Goal: Transaction & Acquisition: Purchase product/service

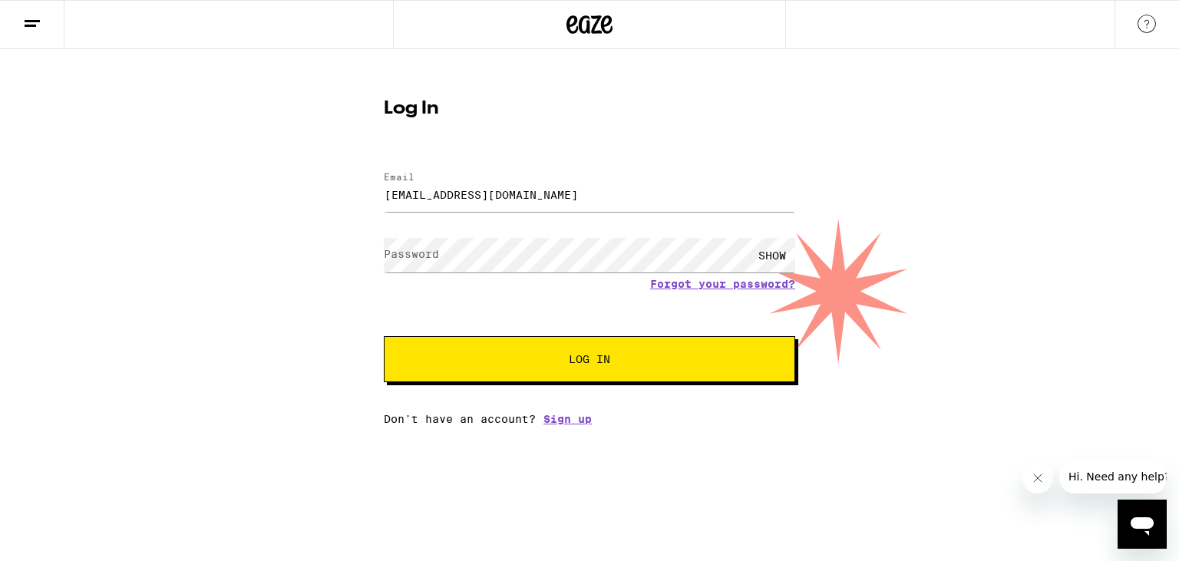
type input "[EMAIL_ADDRESS][DOMAIN_NAME]"
click at [767, 258] on div "SHOW" at bounding box center [772, 255] width 46 height 35
click at [595, 358] on span "Log In" at bounding box center [589, 359] width 41 height 11
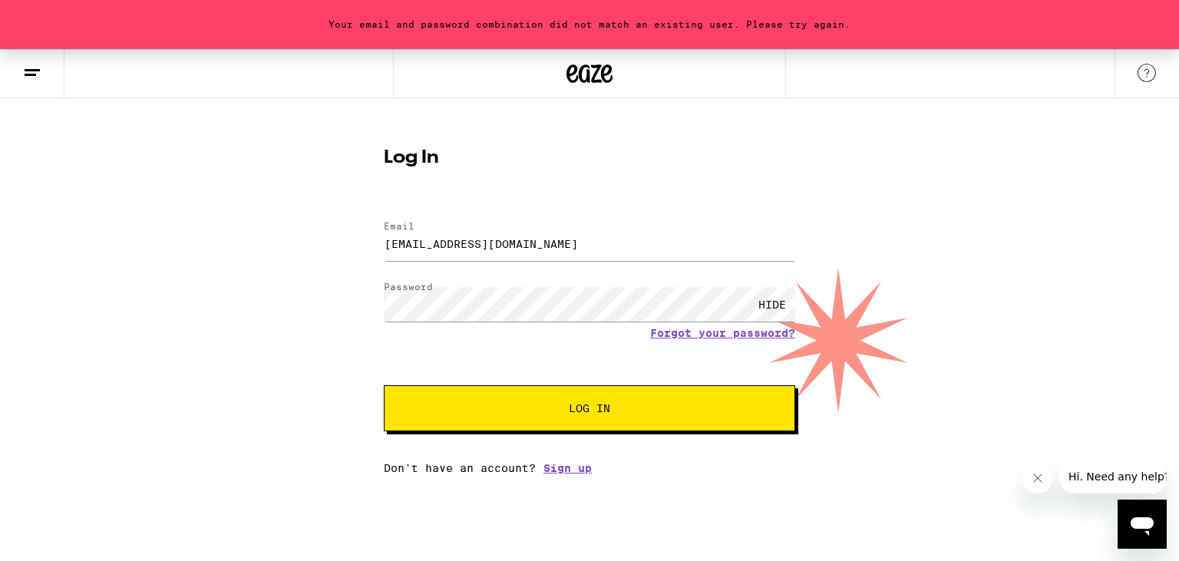
click at [565, 410] on span "Log In" at bounding box center [589, 408] width 287 height 11
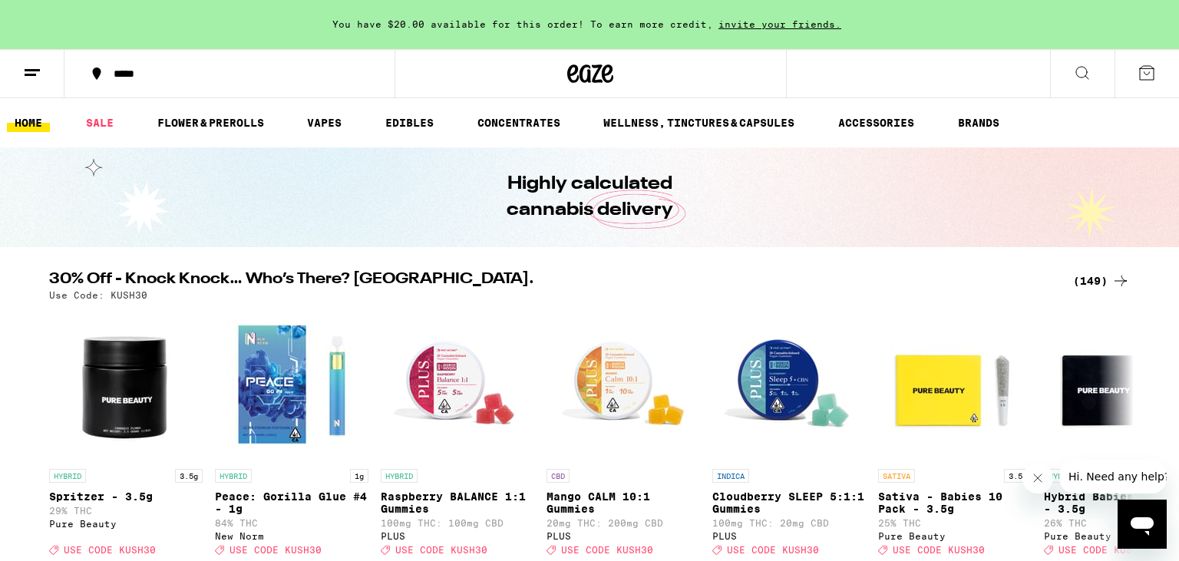
click at [125, 71] on div "*****" at bounding box center [238, 73] width 265 height 11
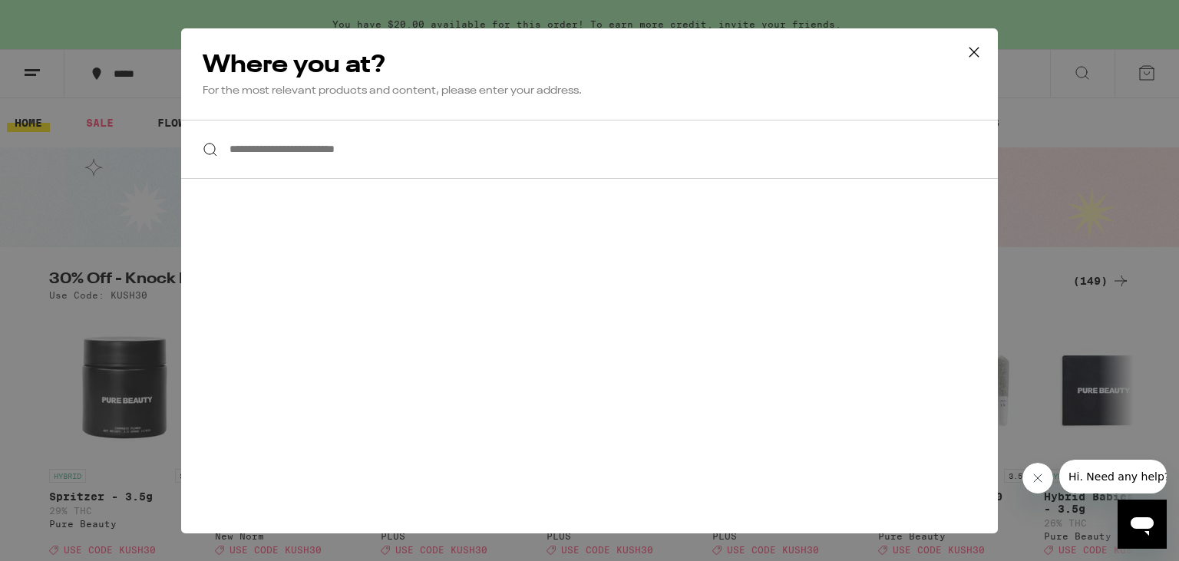
click at [324, 162] on input "**********" at bounding box center [589, 149] width 816 height 59
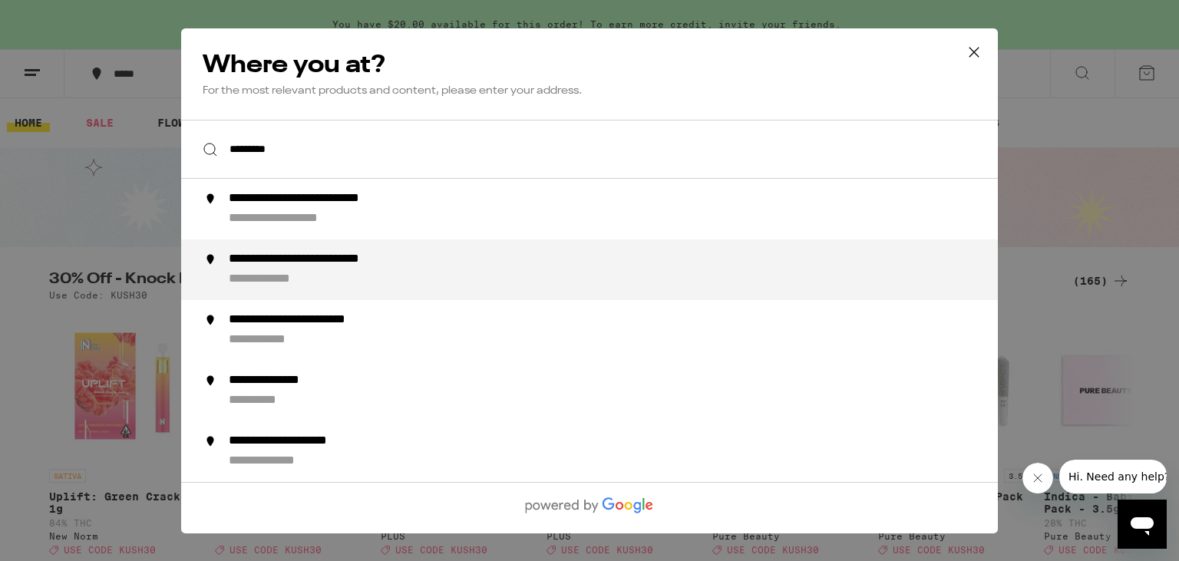
click at [420, 272] on div "**********" at bounding box center [620, 269] width 783 height 36
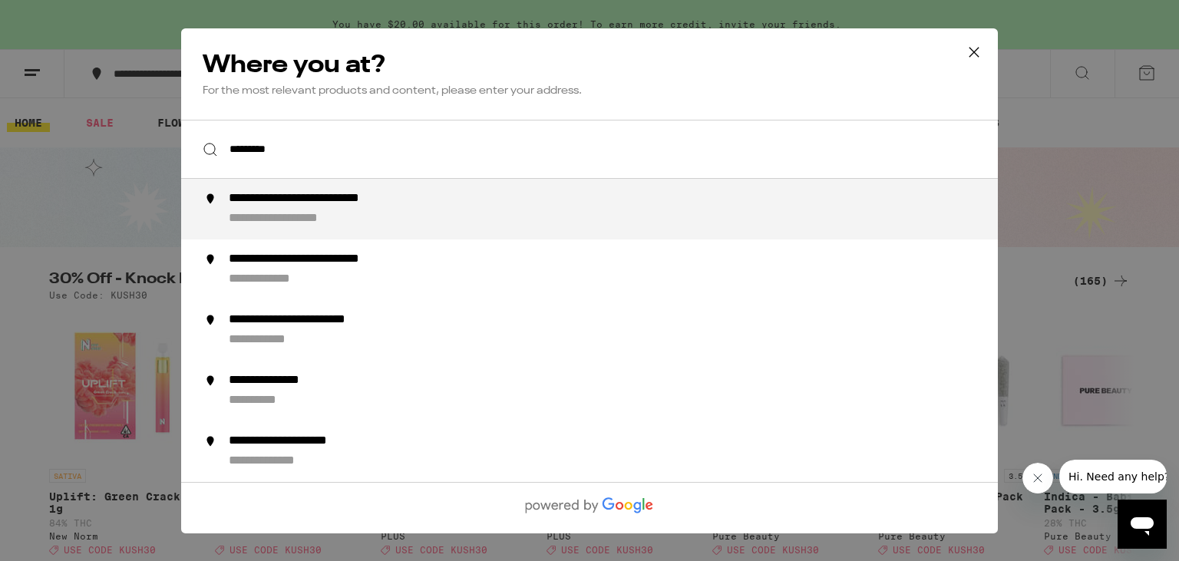
type input "**********"
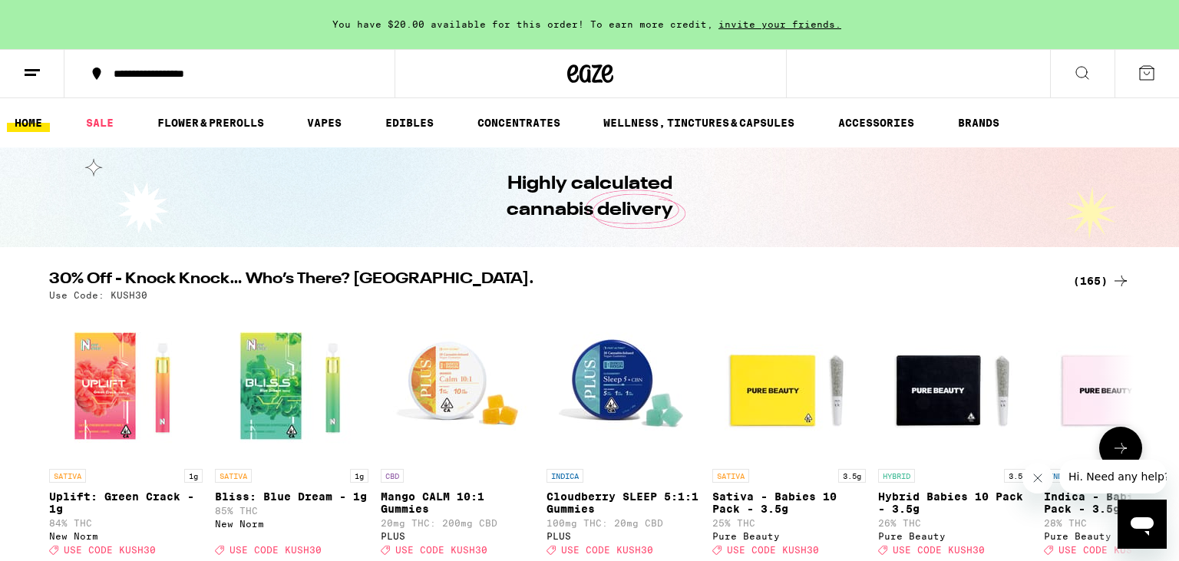
scroll to position [162, 0]
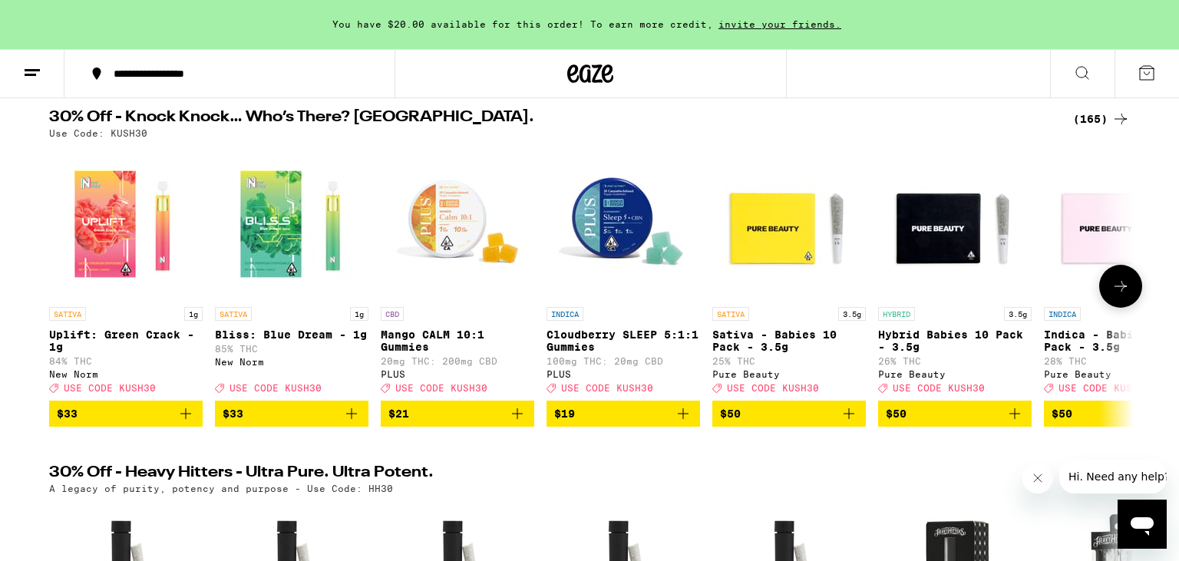
click at [1116, 295] on icon at bounding box center [1120, 286] width 18 height 18
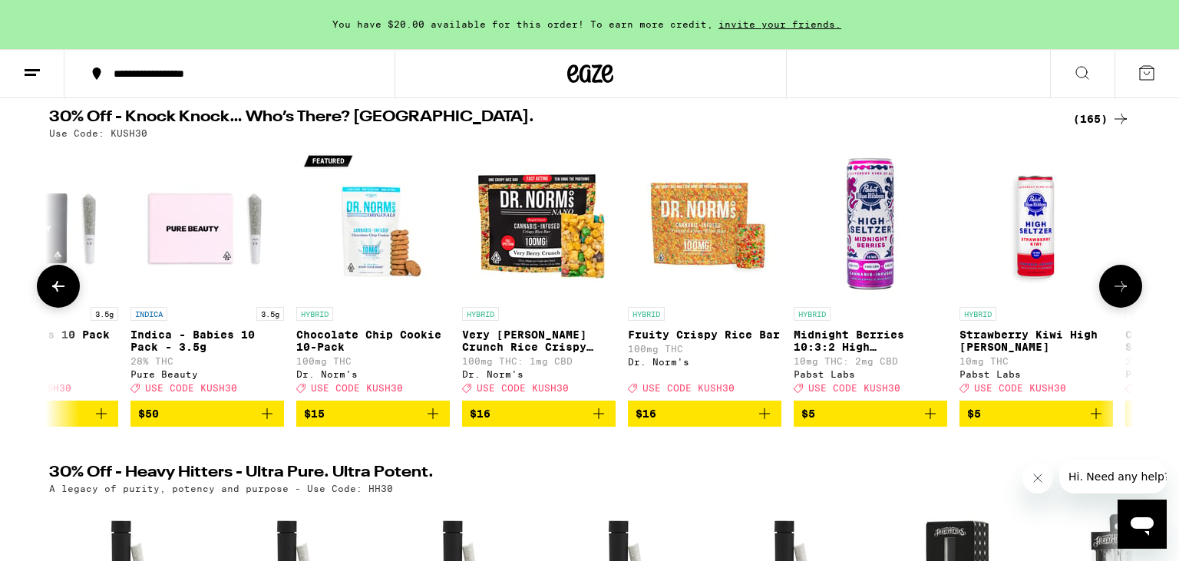
click at [1116, 295] on icon at bounding box center [1120, 286] width 18 height 18
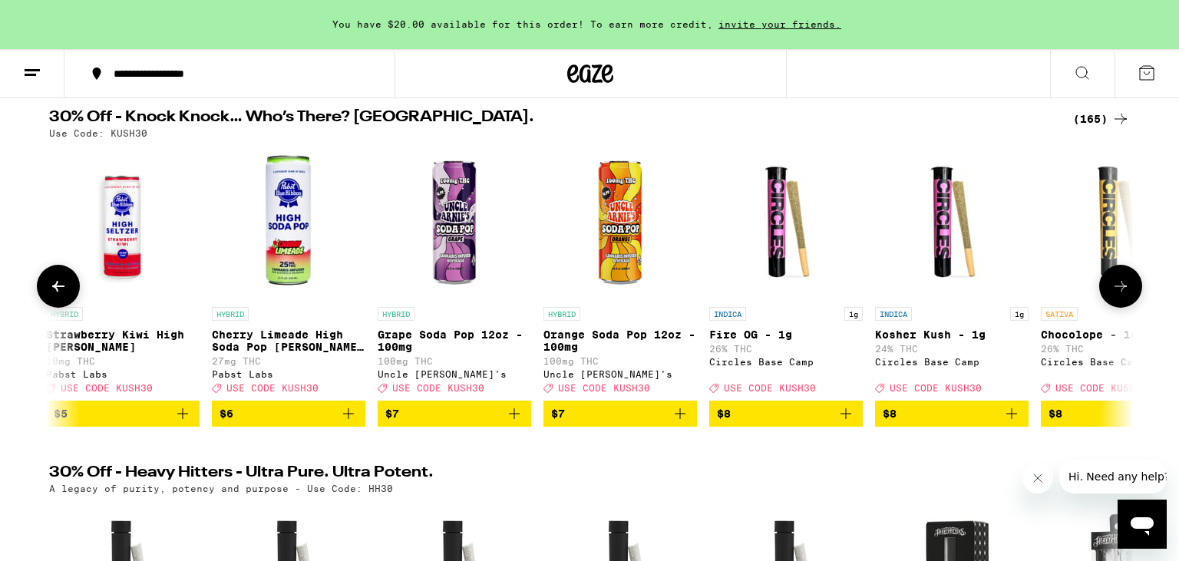
click at [1116, 295] on icon at bounding box center [1120, 286] width 18 height 18
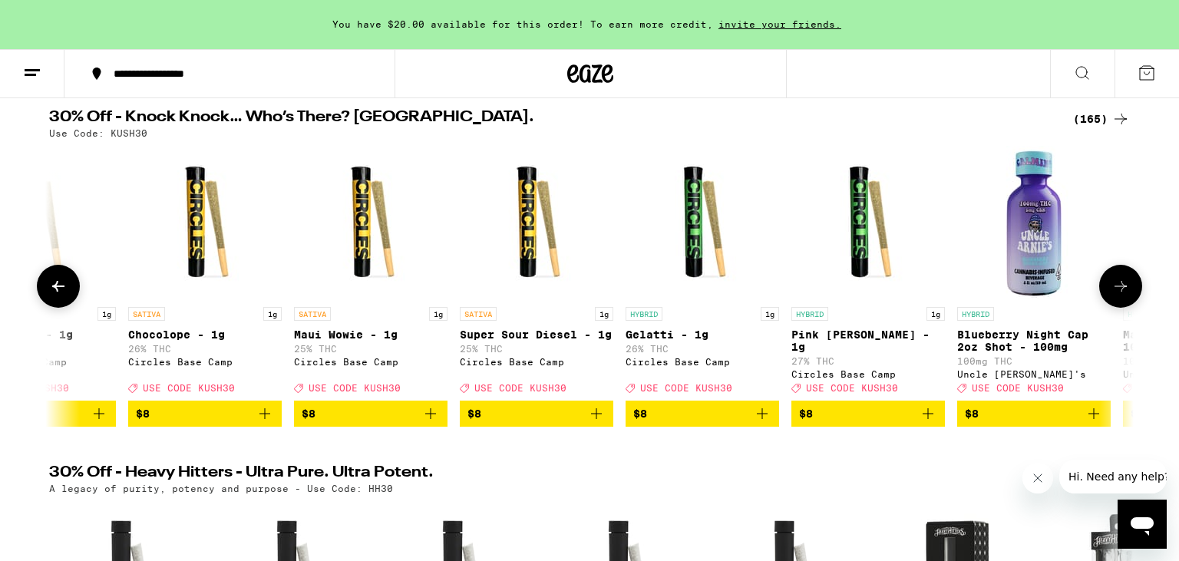
click at [1116, 295] on icon at bounding box center [1120, 286] width 18 height 18
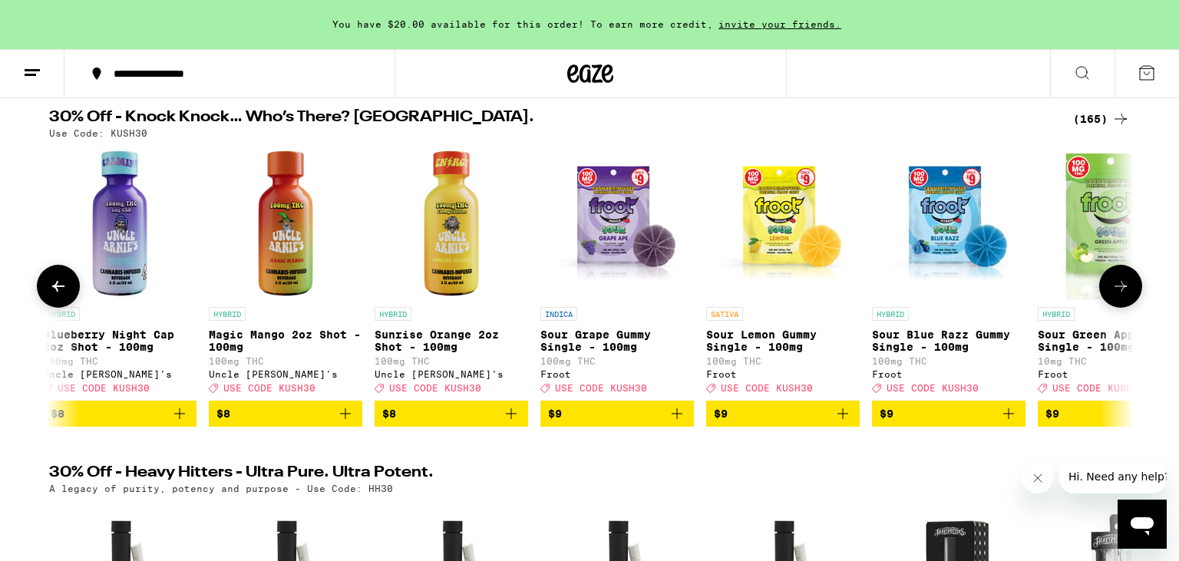
click at [1116, 295] on icon at bounding box center [1120, 286] width 18 height 18
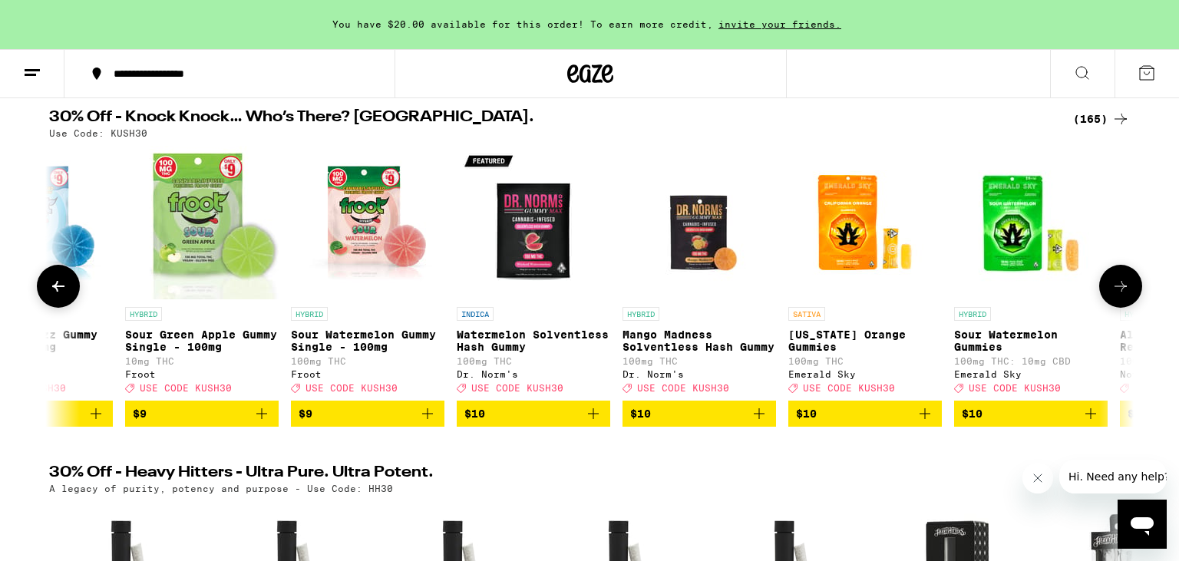
scroll to position [0, 4565]
click at [65, 287] on icon at bounding box center [58, 286] width 18 height 18
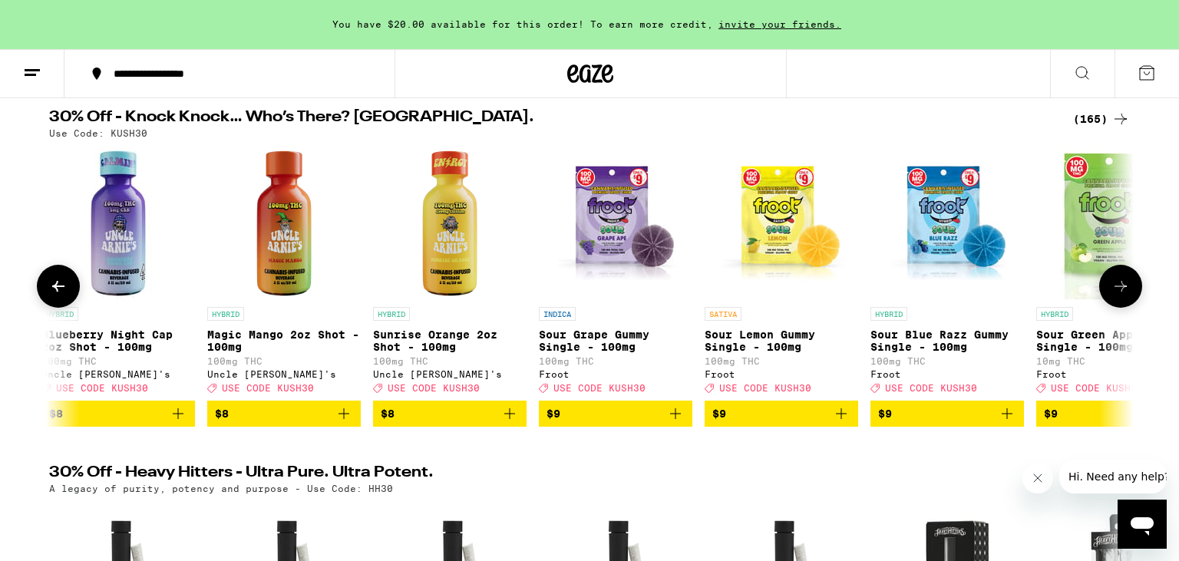
scroll to position [0, 3652]
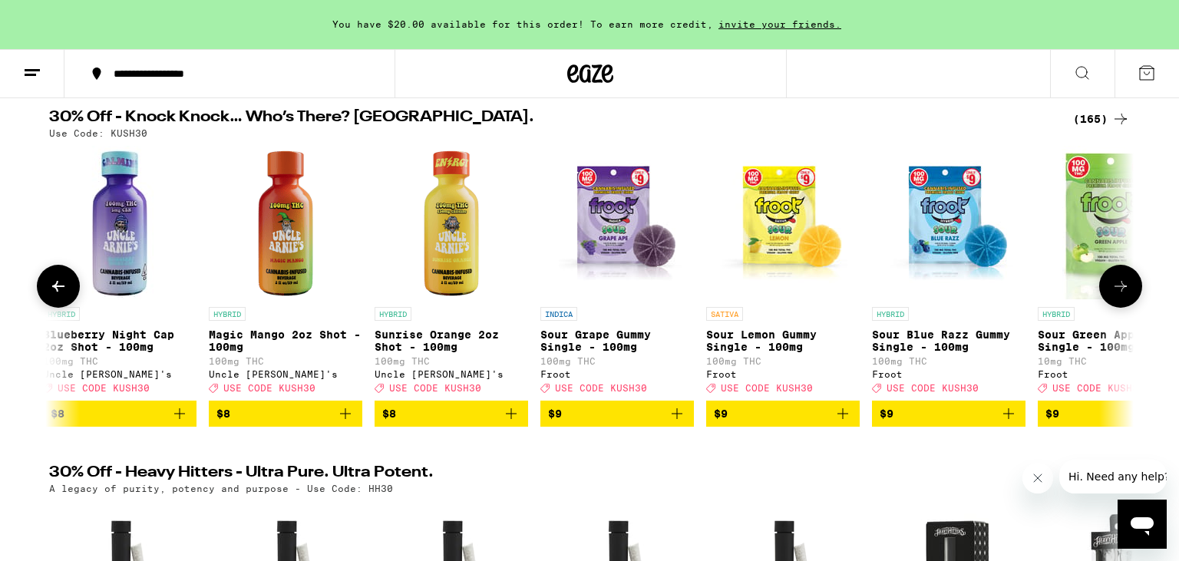
click at [1125, 295] on icon at bounding box center [1120, 286] width 18 height 18
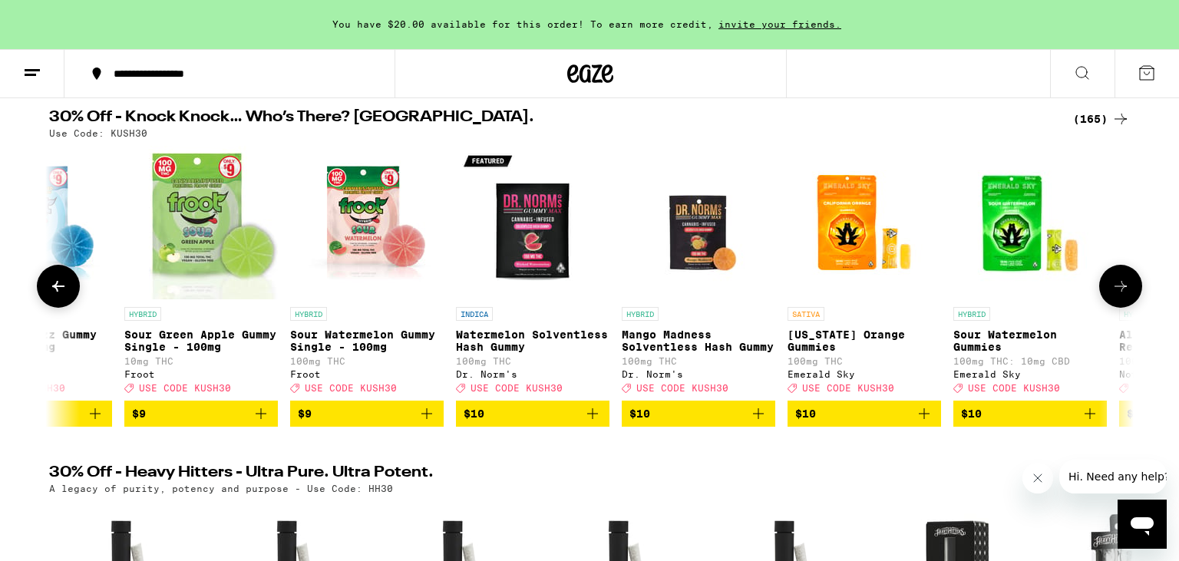
click at [1125, 295] on icon at bounding box center [1120, 286] width 18 height 18
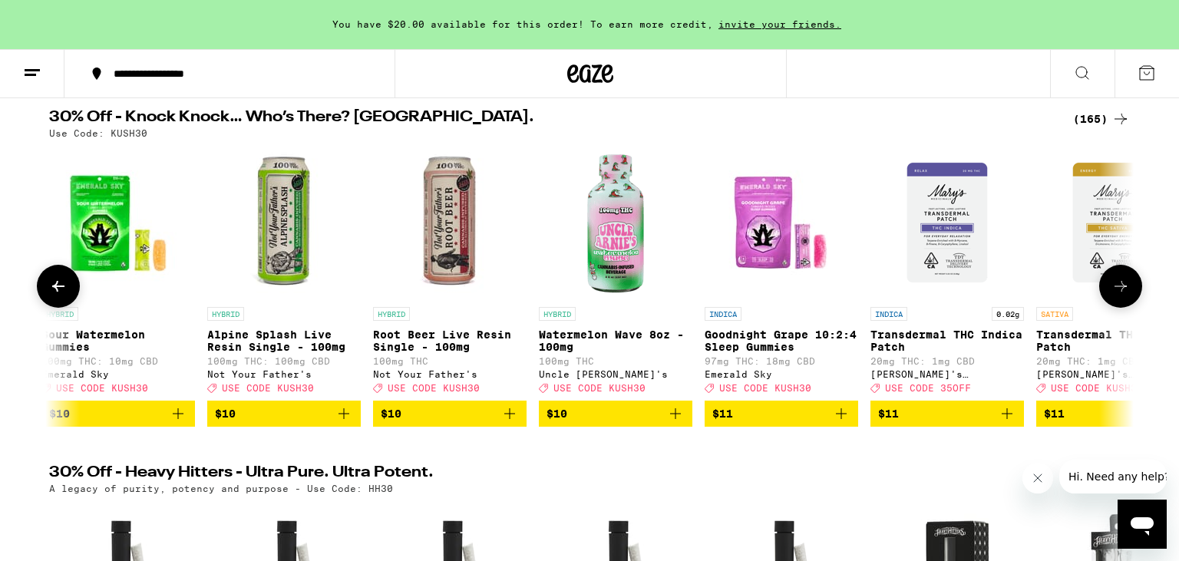
scroll to position [0, 5478]
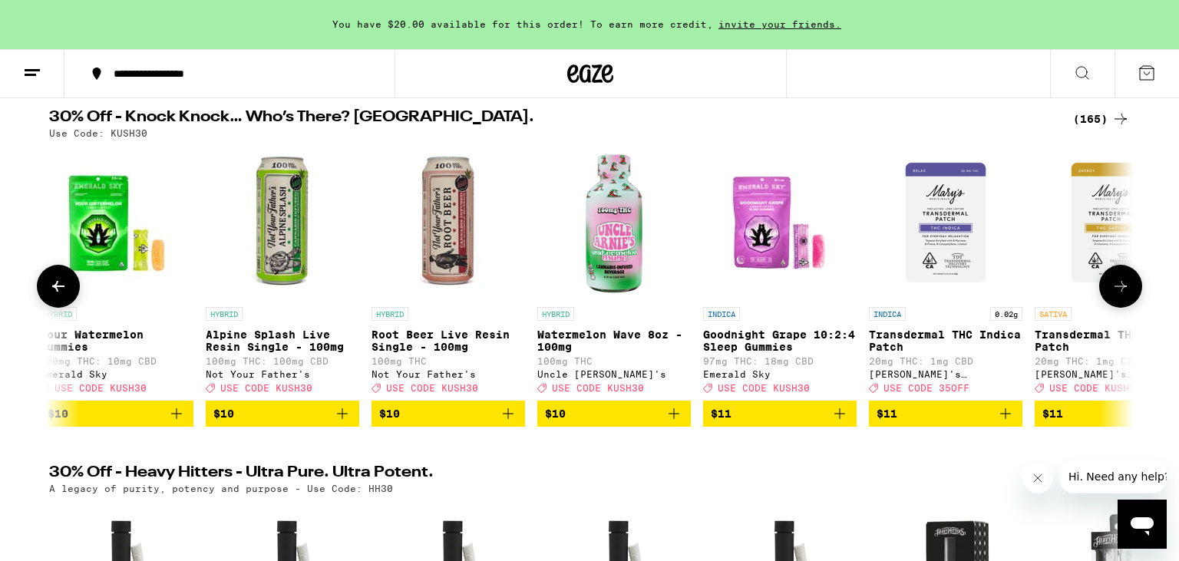
click at [1125, 295] on icon at bounding box center [1120, 286] width 18 height 18
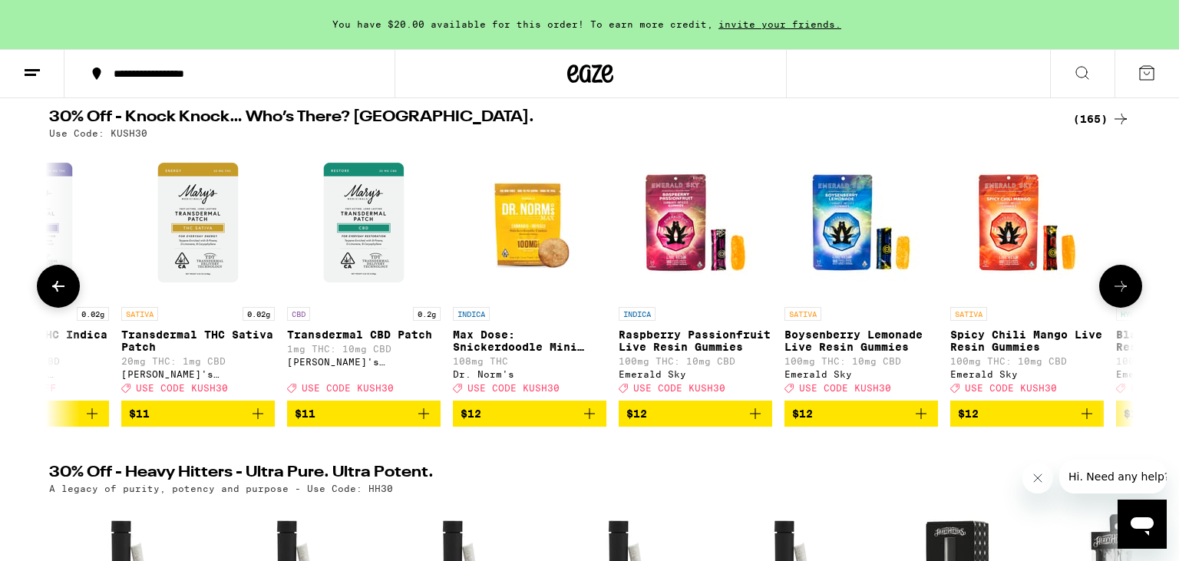
click at [1125, 295] on icon at bounding box center [1120, 286] width 18 height 18
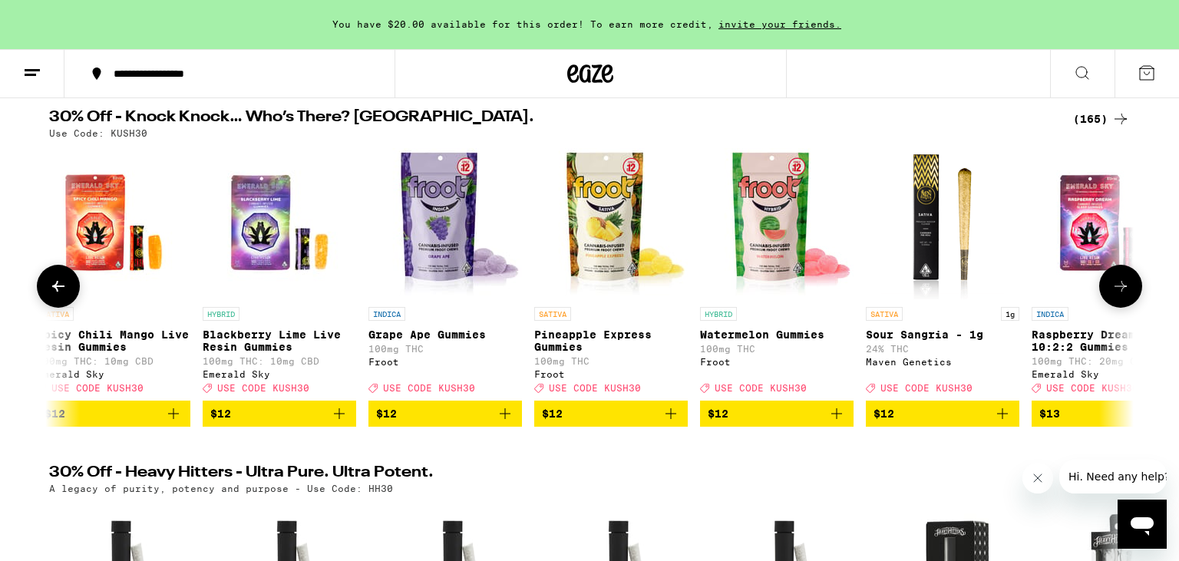
click at [1125, 295] on icon at bounding box center [1120, 286] width 18 height 18
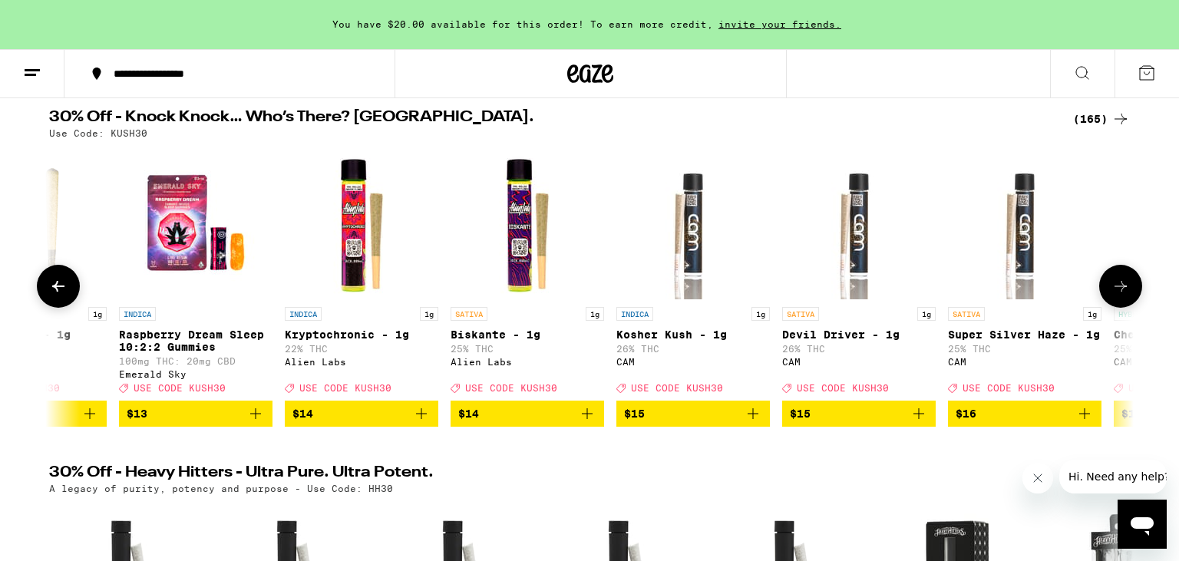
click at [1125, 295] on icon at bounding box center [1120, 286] width 18 height 18
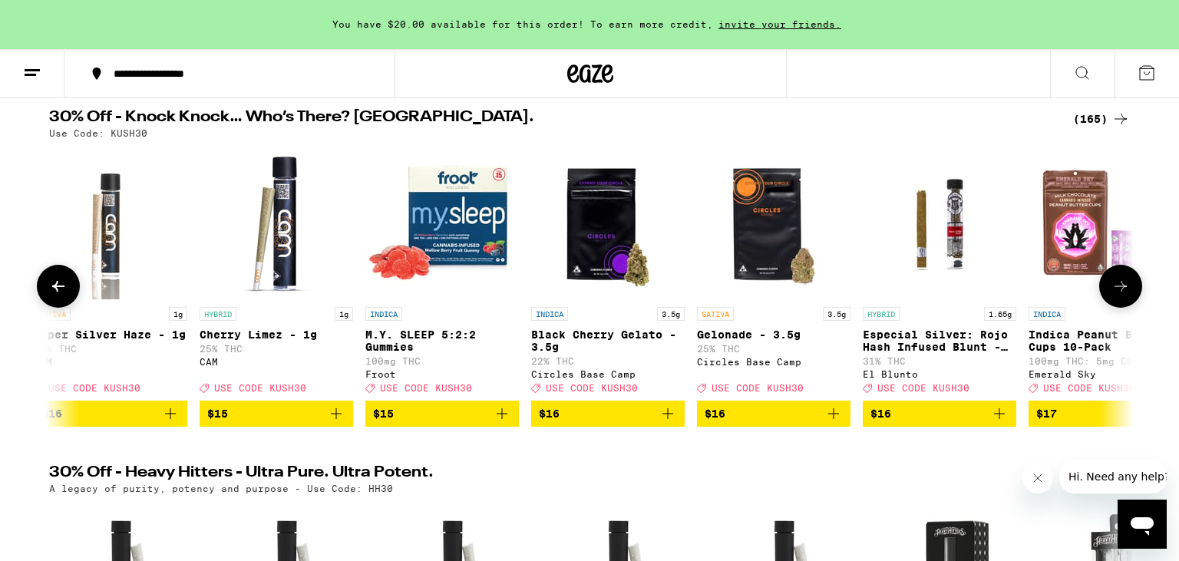
click at [1125, 295] on icon at bounding box center [1120, 286] width 18 height 18
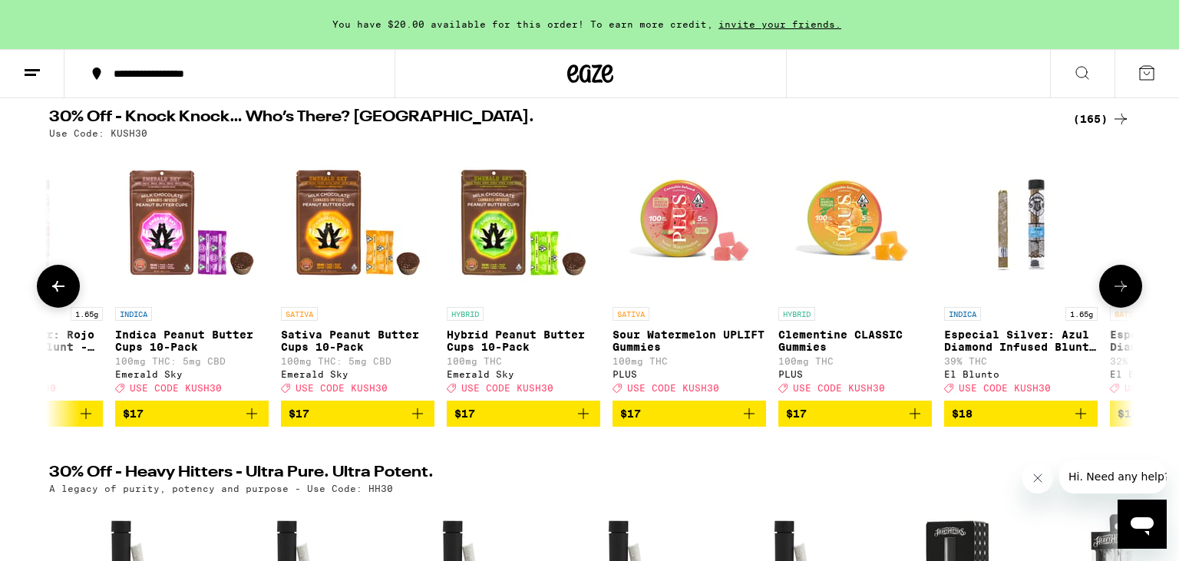
click at [1125, 295] on icon at bounding box center [1120, 286] width 18 height 18
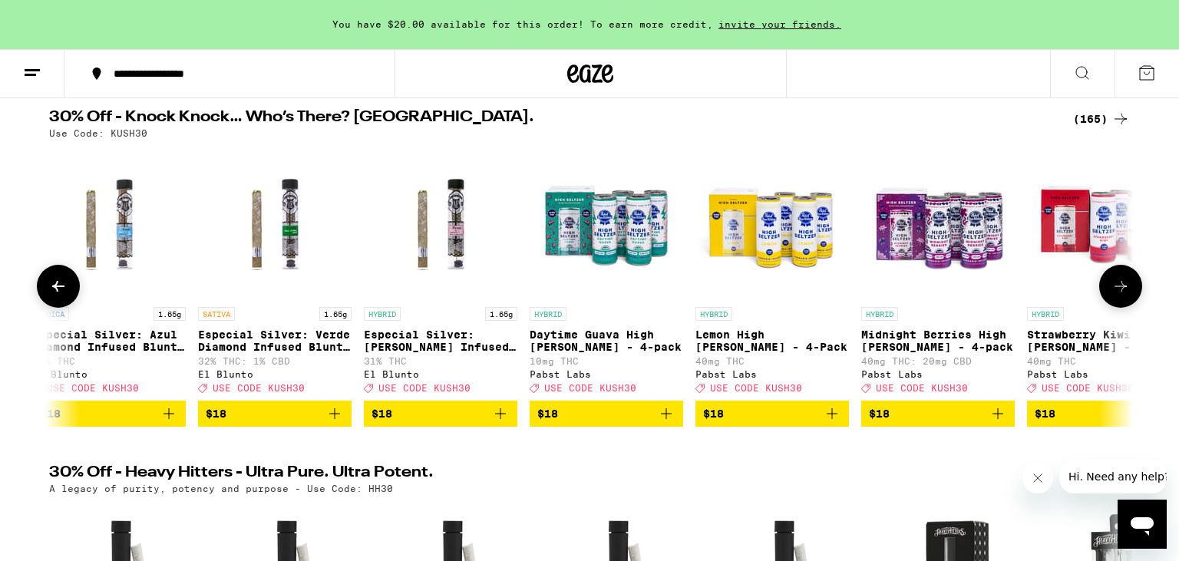
scroll to position [0, 10957]
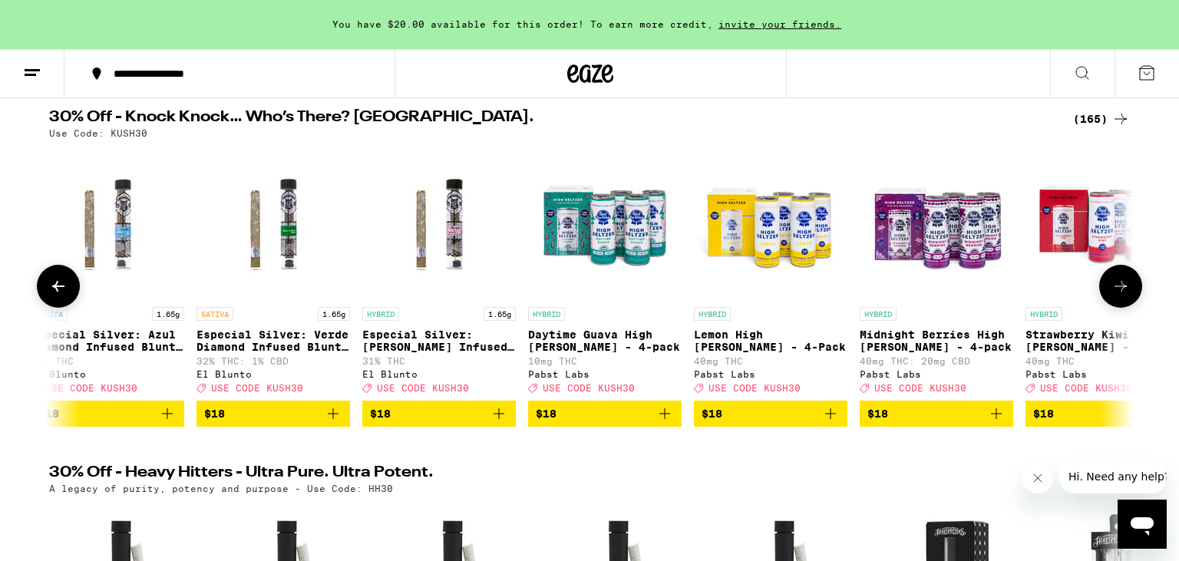
click at [1125, 295] on icon at bounding box center [1120, 286] width 18 height 18
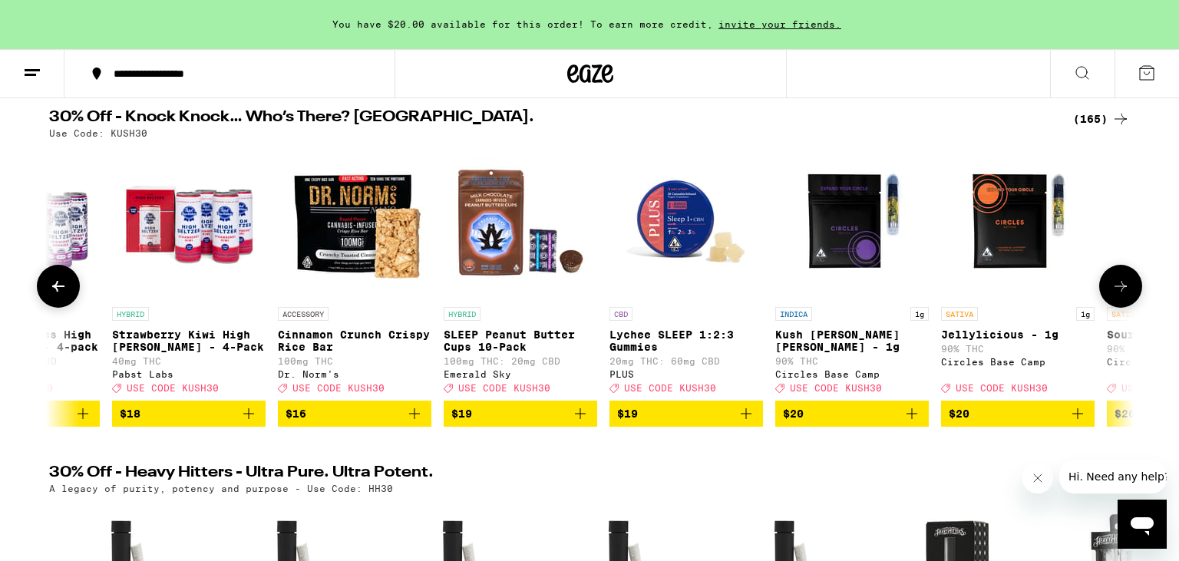
click at [1123, 295] on icon at bounding box center [1120, 286] width 18 height 18
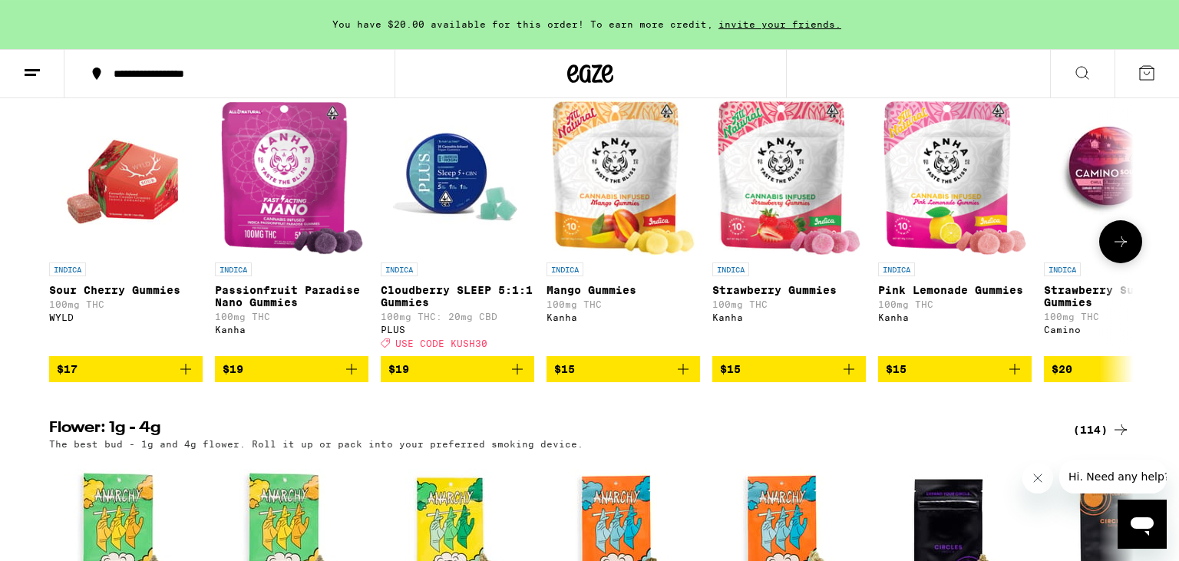
scroll to position [1296, 0]
